Goal: Browse casually: Explore the website without a specific task or goal

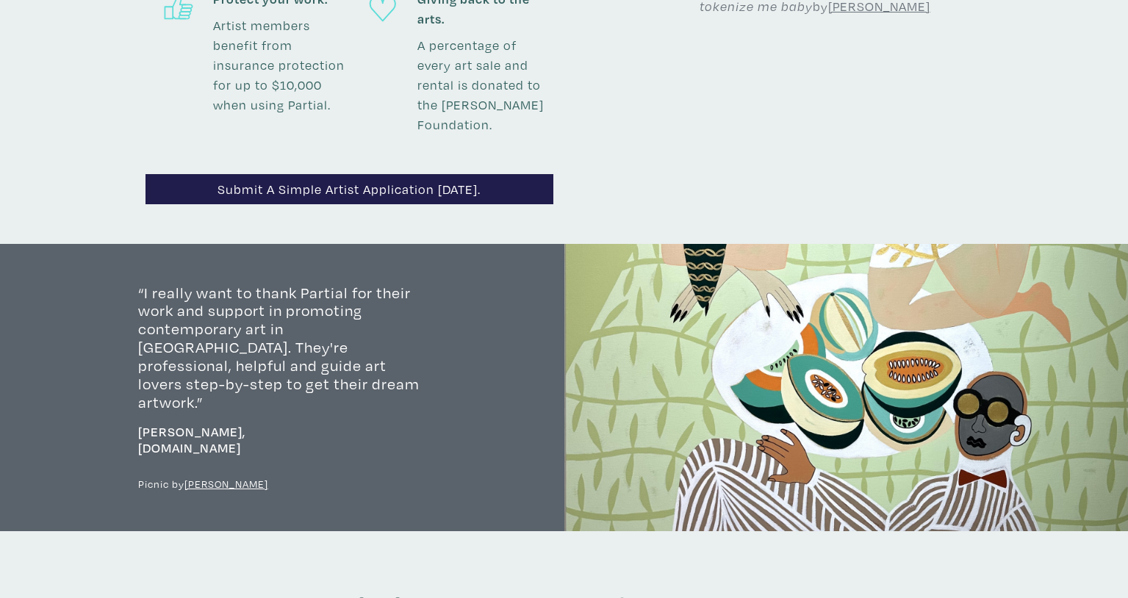
scroll to position [1719, 0]
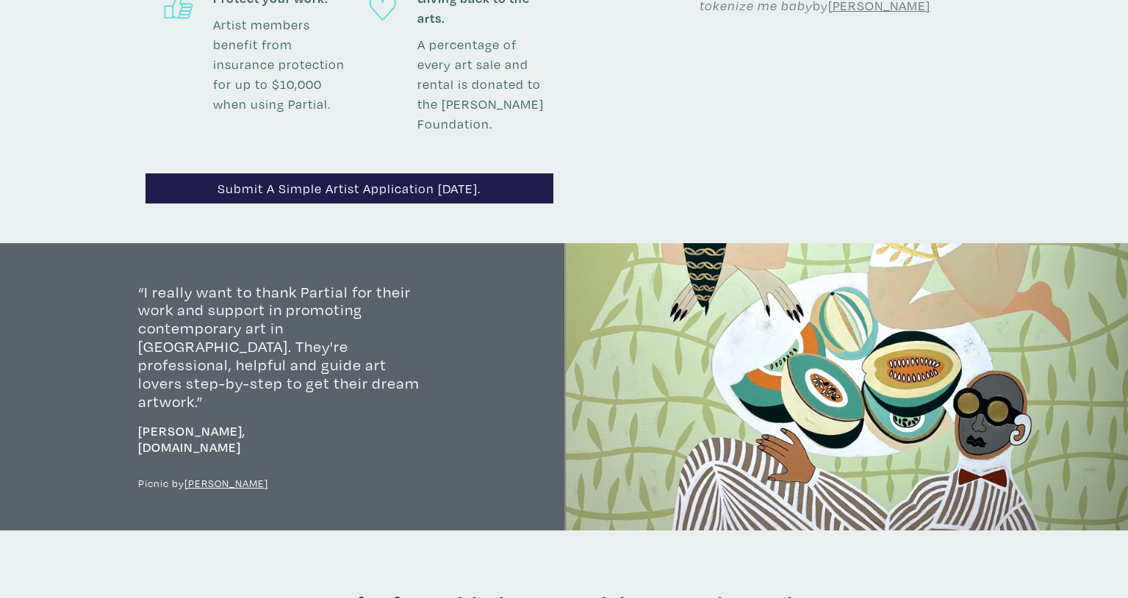
click at [206, 476] on u "[PERSON_NAME]" at bounding box center [227, 483] width 84 height 14
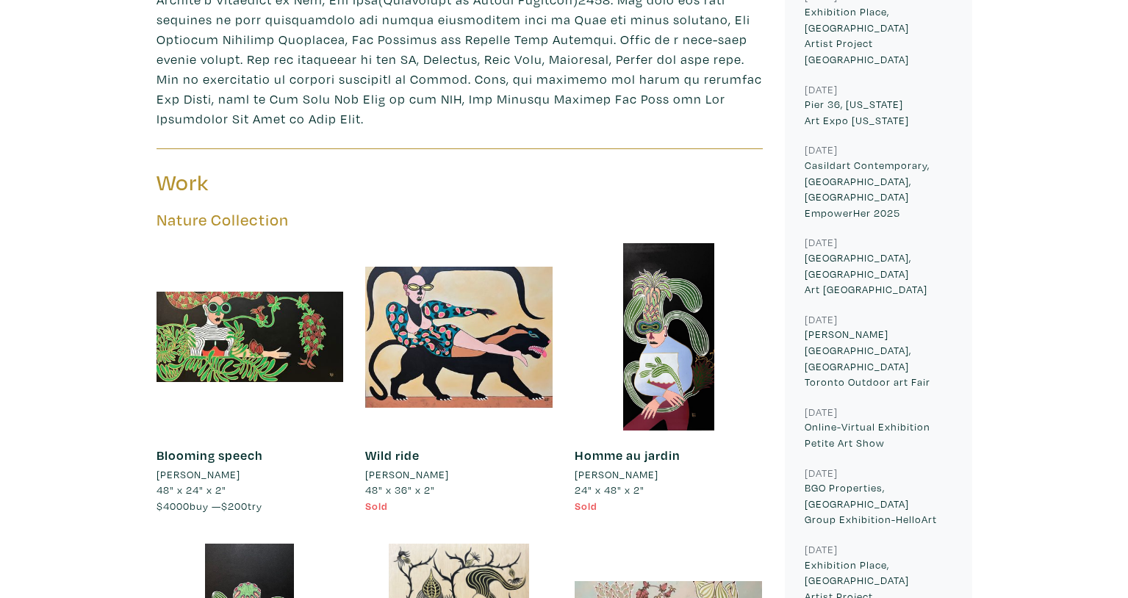
scroll to position [826, 0]
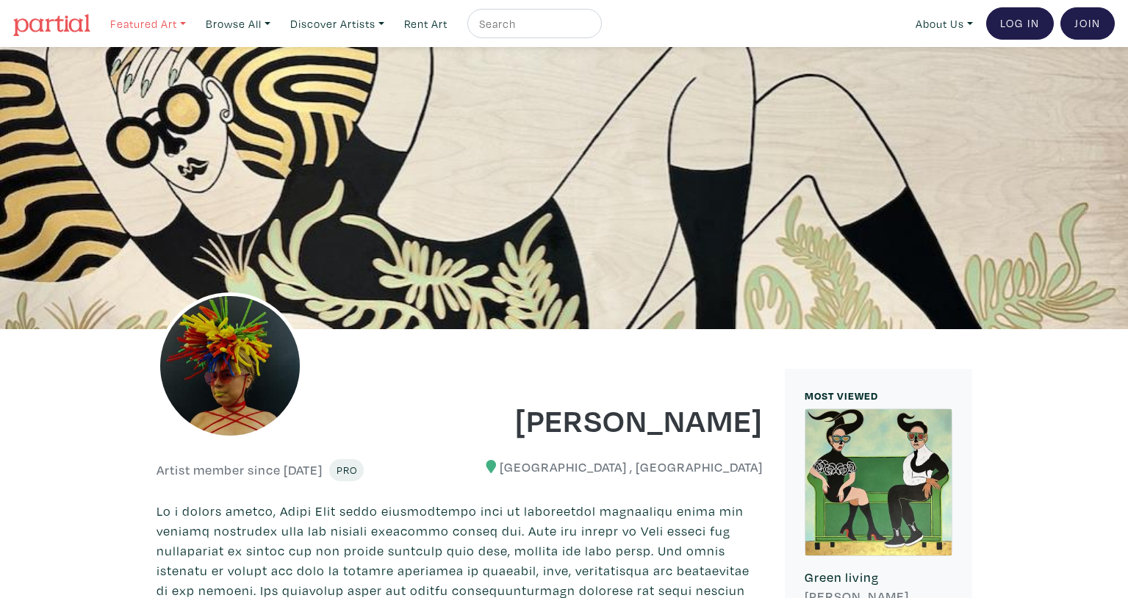
click at [181, 22] on link "Featured Art" at bounding box center [148, 24] width 89 height 30
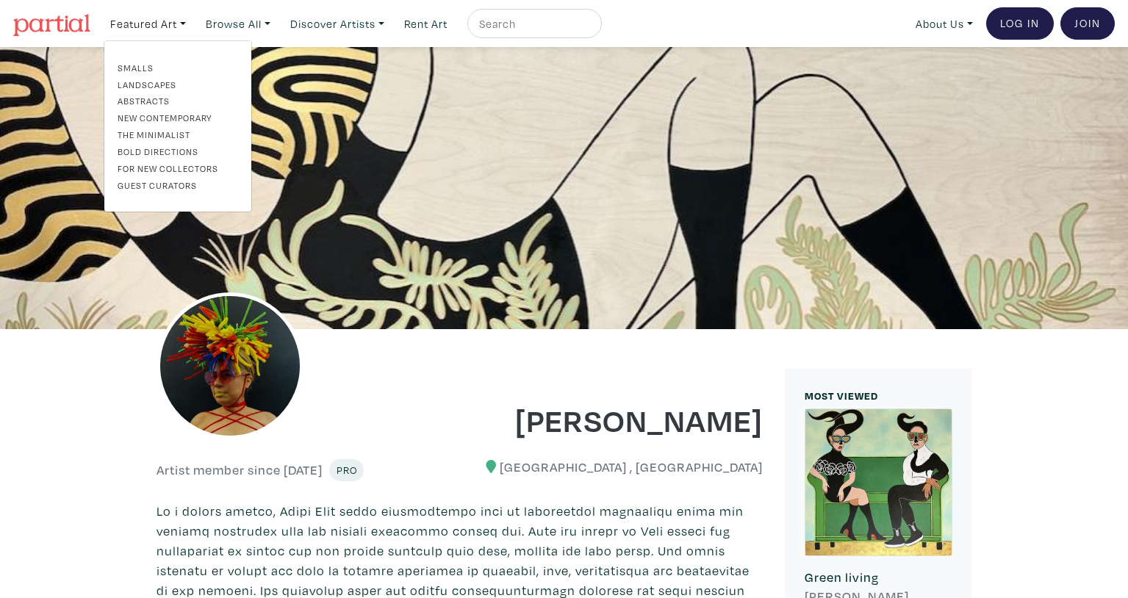
click at [779, 12] on div "Featured Art Smalls Landscapes Abstracts New Contemporary The Minimalist Bold D…" at bounding box center [610, 23] width 1012 height 32
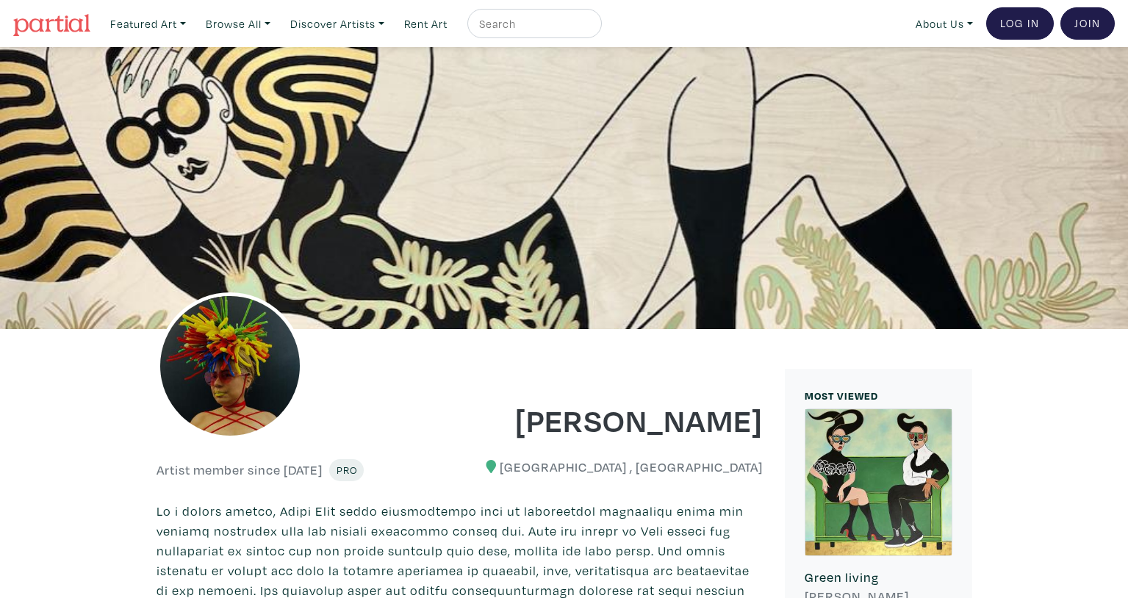
click at [770, 14] on div "Featured Art Smalls Landscapes Abstracts New Contemporary The Minimalist Bold D…" at bounding box center [610, 23] width 1012 height 32
click at [751, 15] on div "Featured Art Smalls Landscapes Abstracts New Contemporary The Minimalist Bold D…" at bounding box center [610, 23] width 1012 height 32
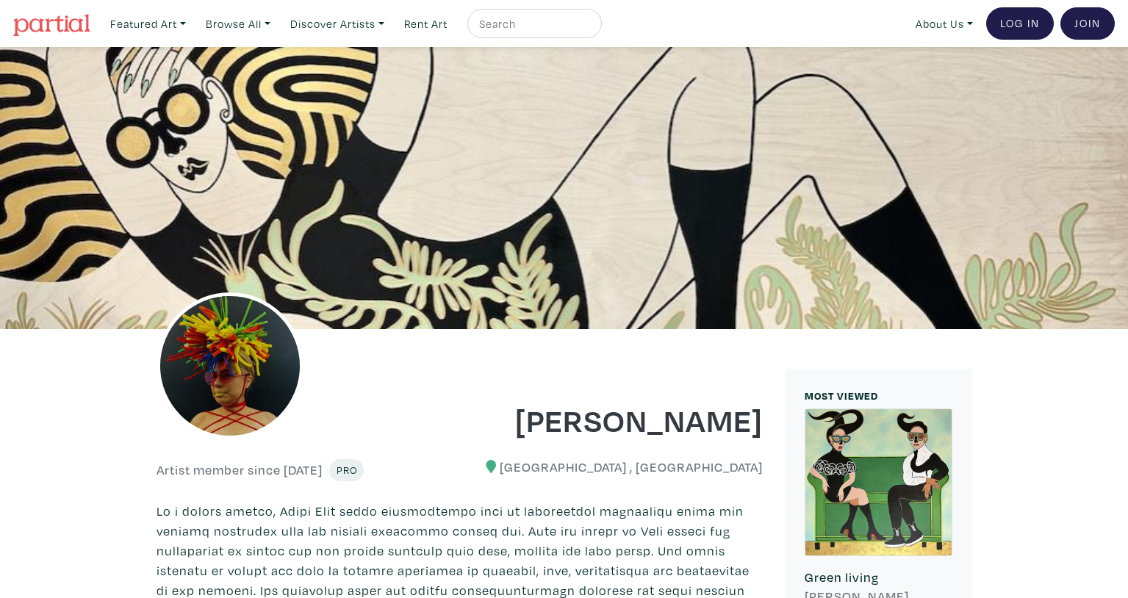
click at [723, 382] on div "[PERSON_NAME]" at bounding box center [616, 410] width 315 height 60
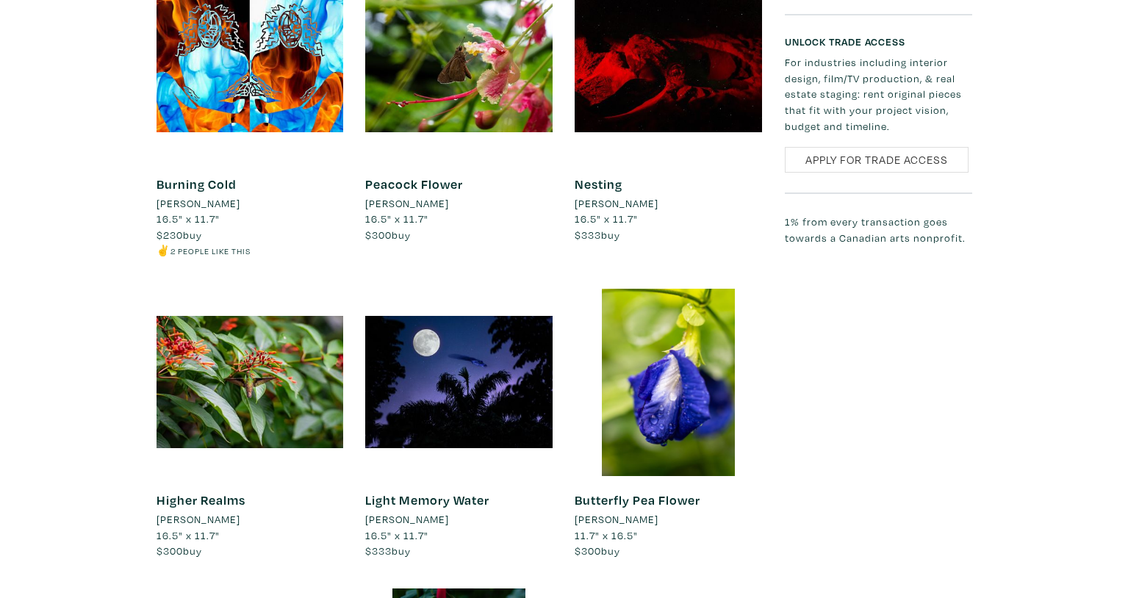
scroll to position [1164, 0]
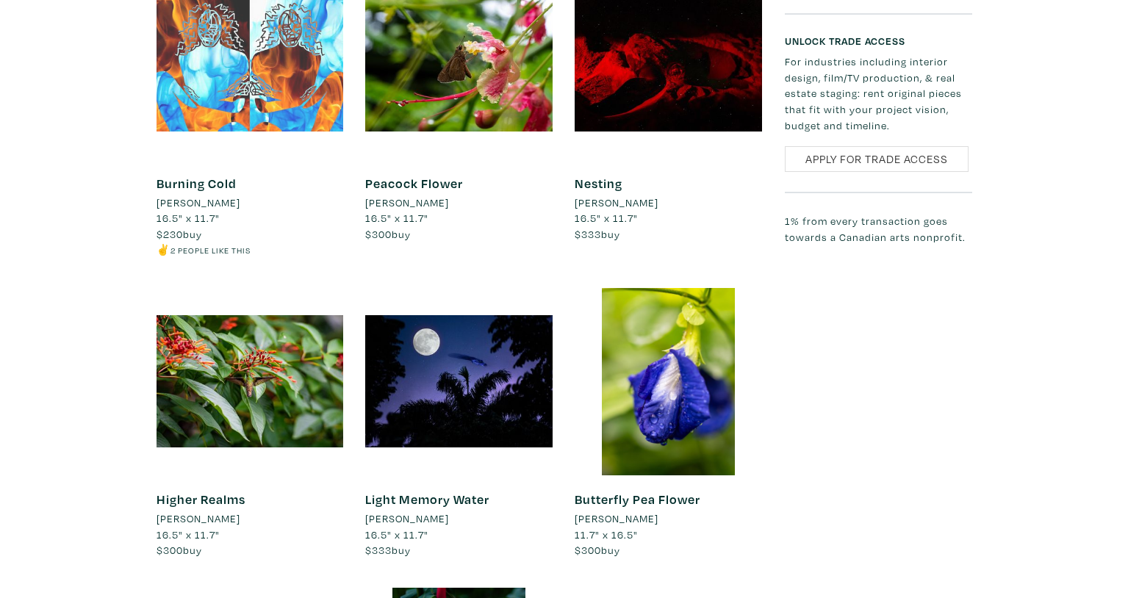
click at [315, 71] on div at bounding box center [250, 64] width 187 height 187
